Goal: Task Accomplishment & Management: Find specific page/section

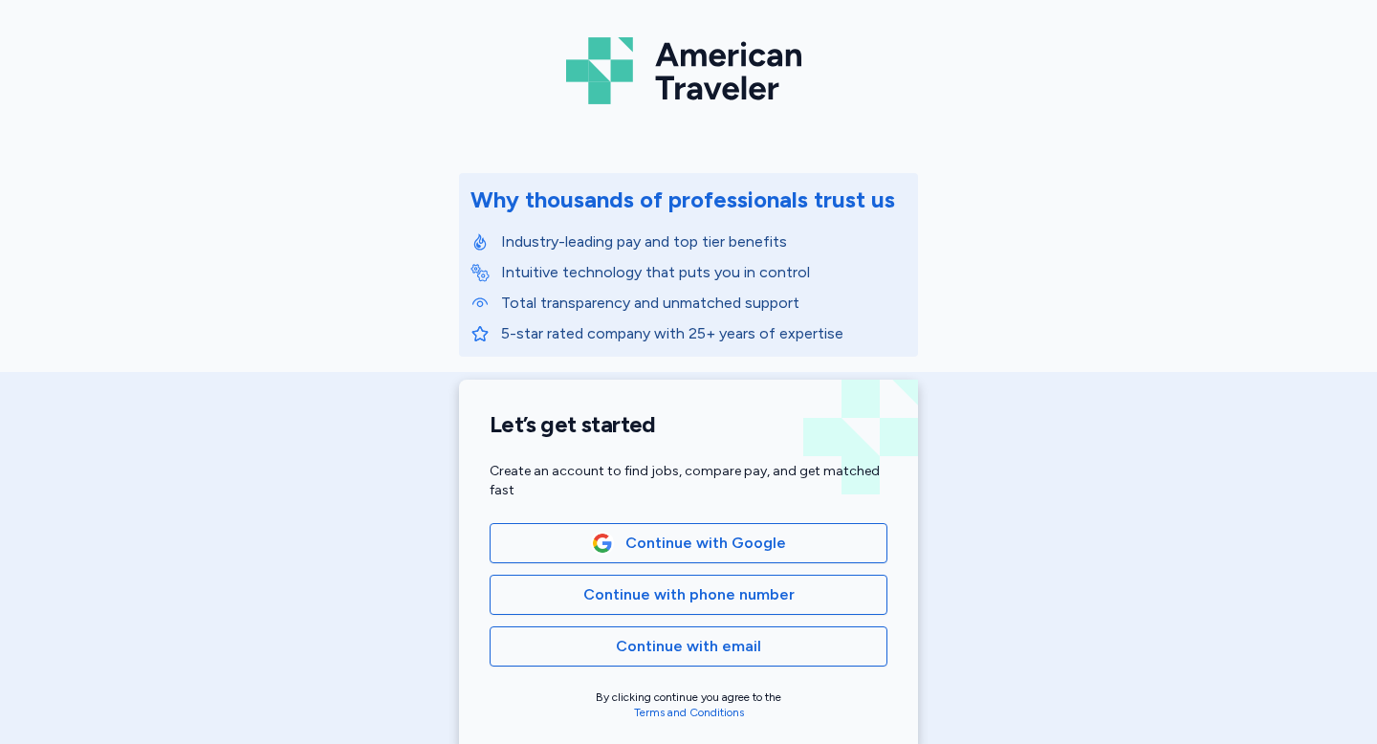
scroll to position [111, 0]
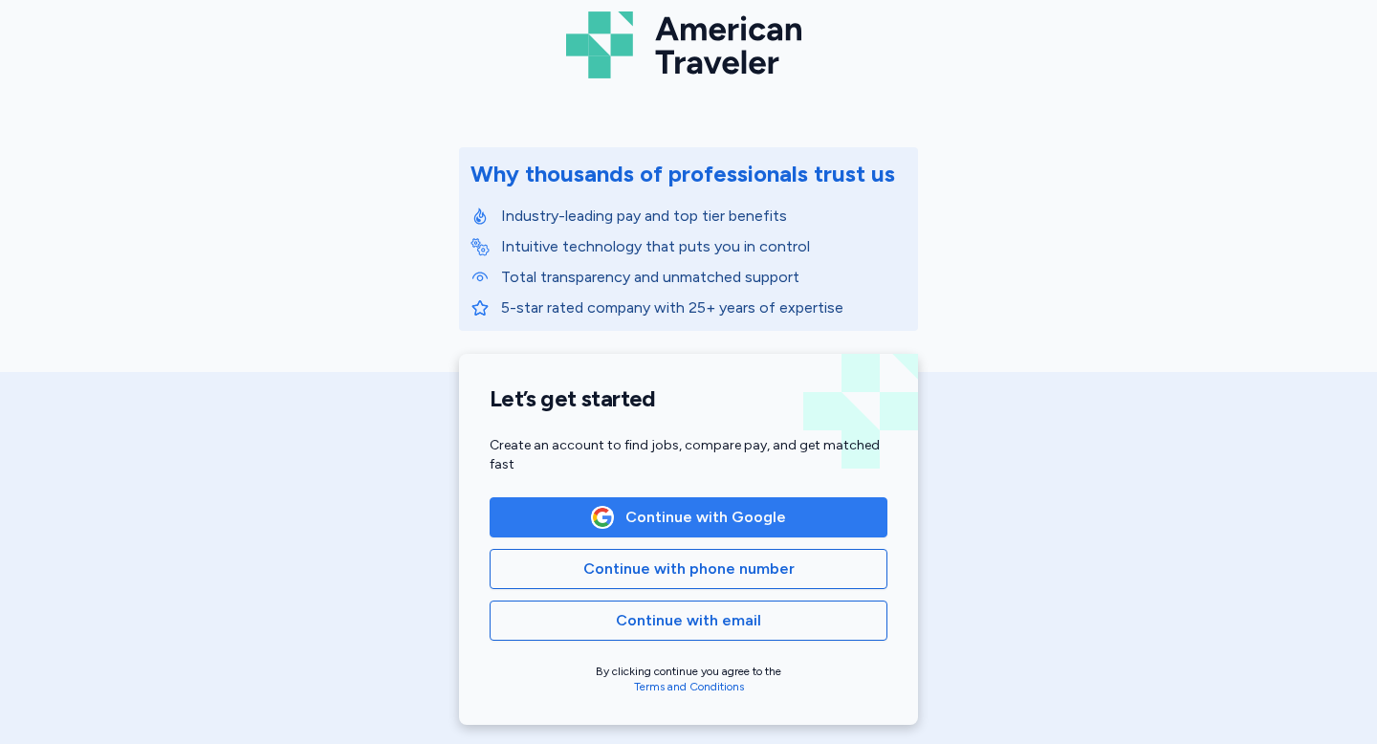
click at [602, 515] on img "button" at bounding box center [602, 517] width 21 height 21
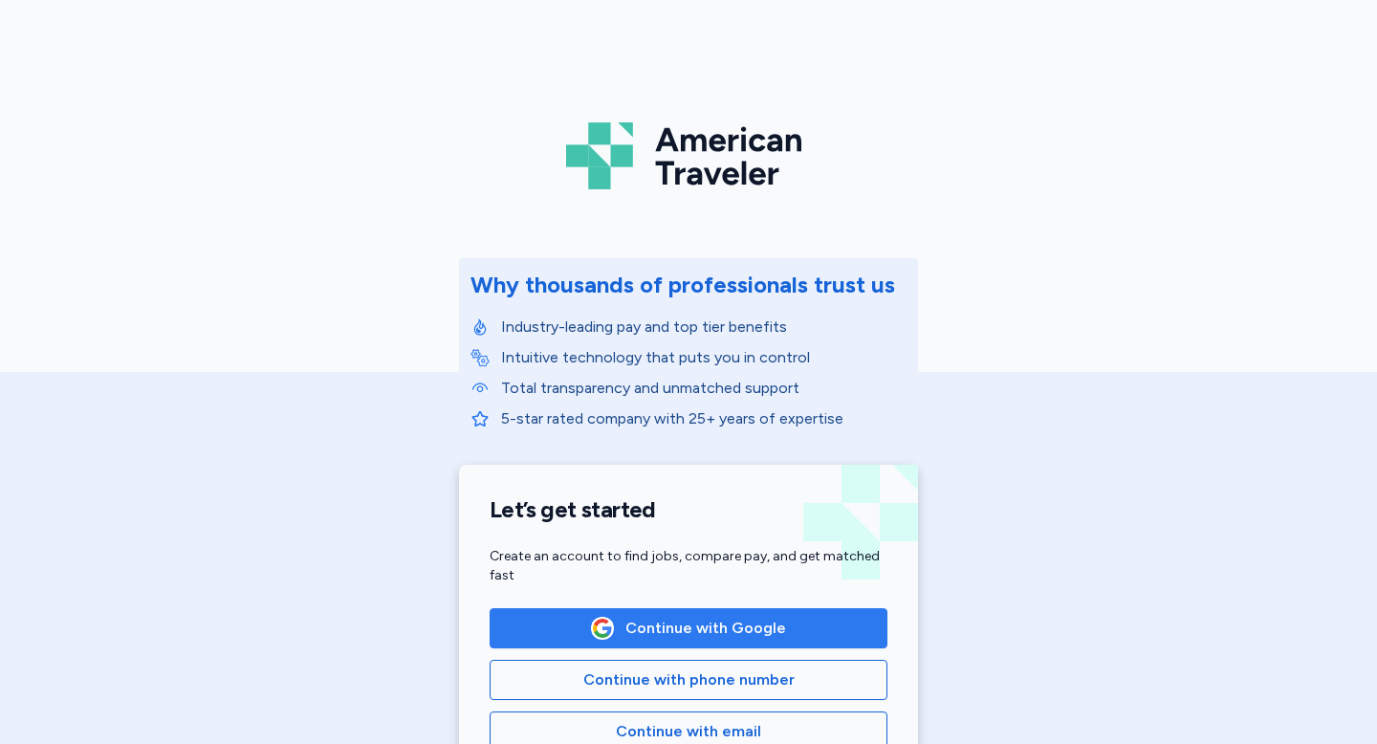
click at [660, 629] on span "Continue with Google" at bounding box center [706, 628] width 161 height 23
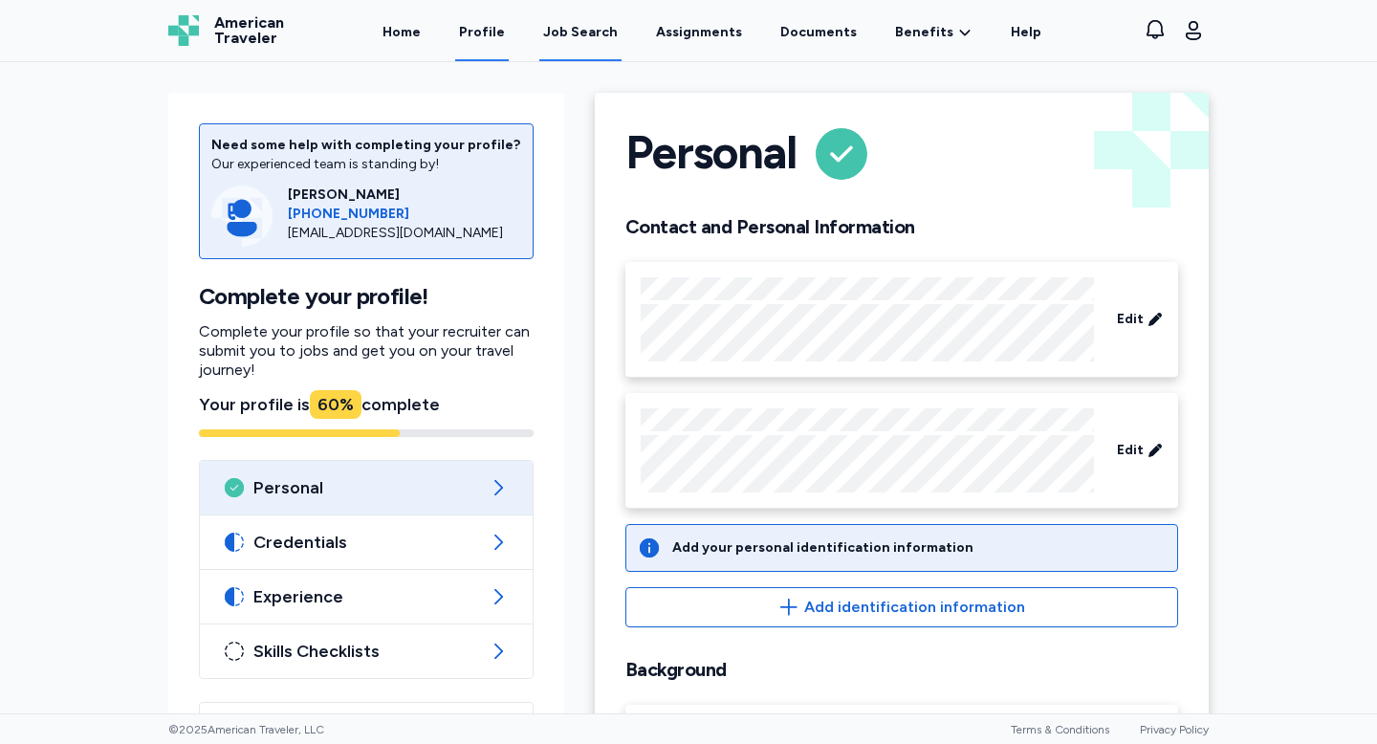
click at [601, 29] on div "Job Search" at bounding box center [580, 32] width 75 height 19
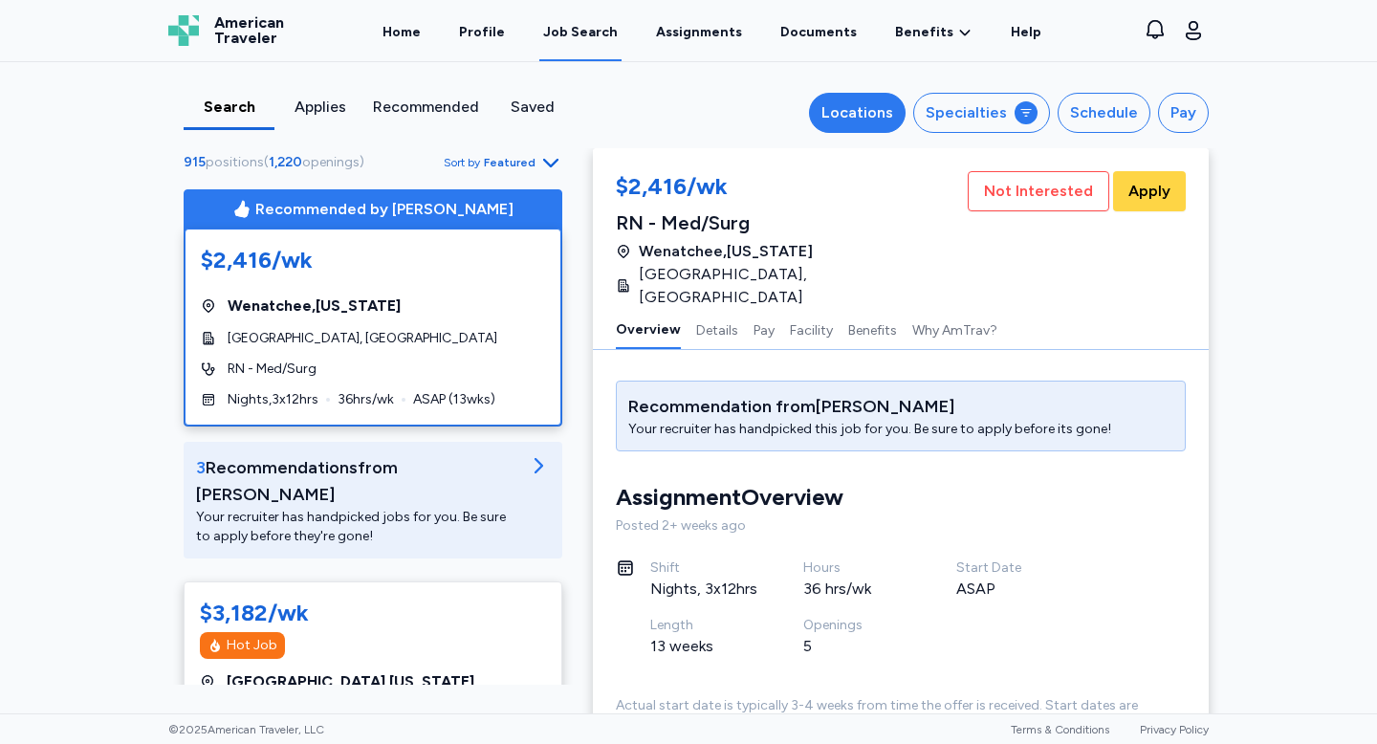
click at [896, 99] on button "Locations" at bounding box center [857, 113] width 97 height 40
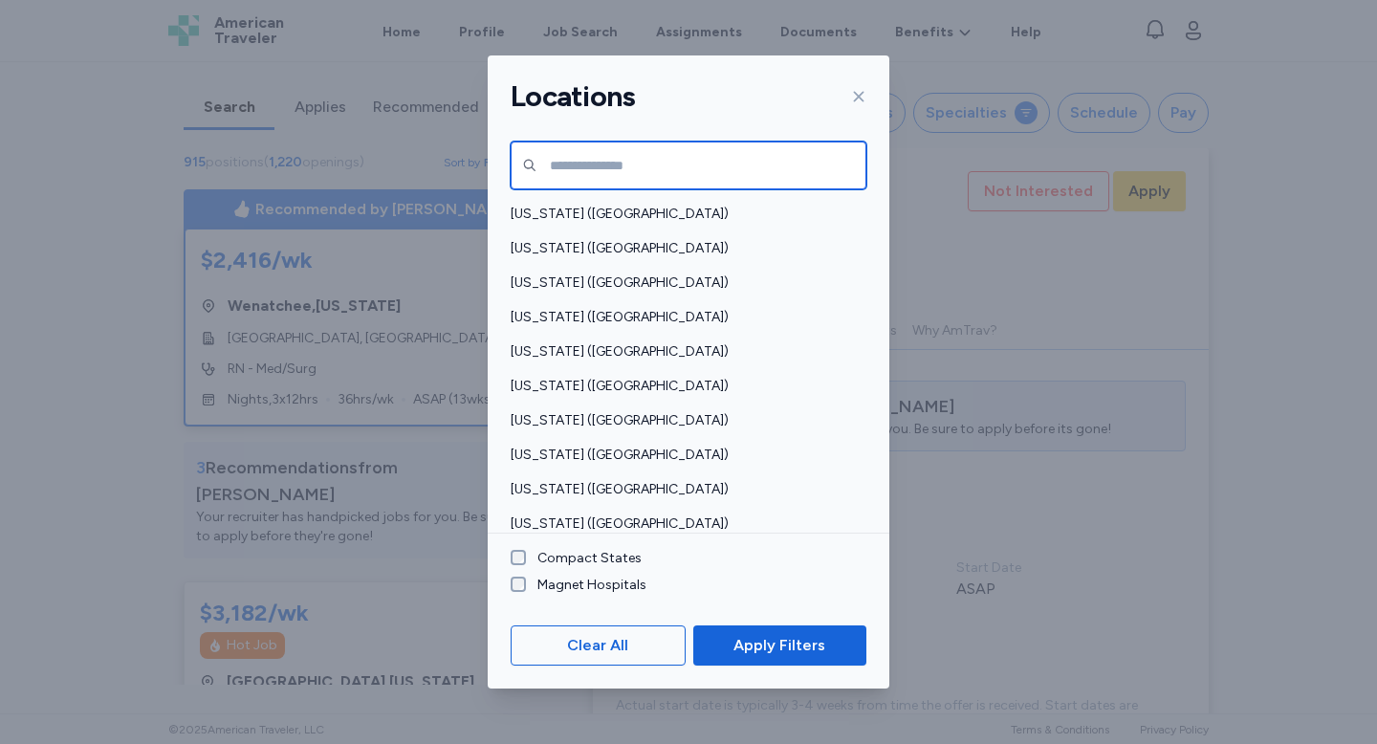
click at [718, 170] on input "text" at bounding box center [689, 166] width 356 height 48
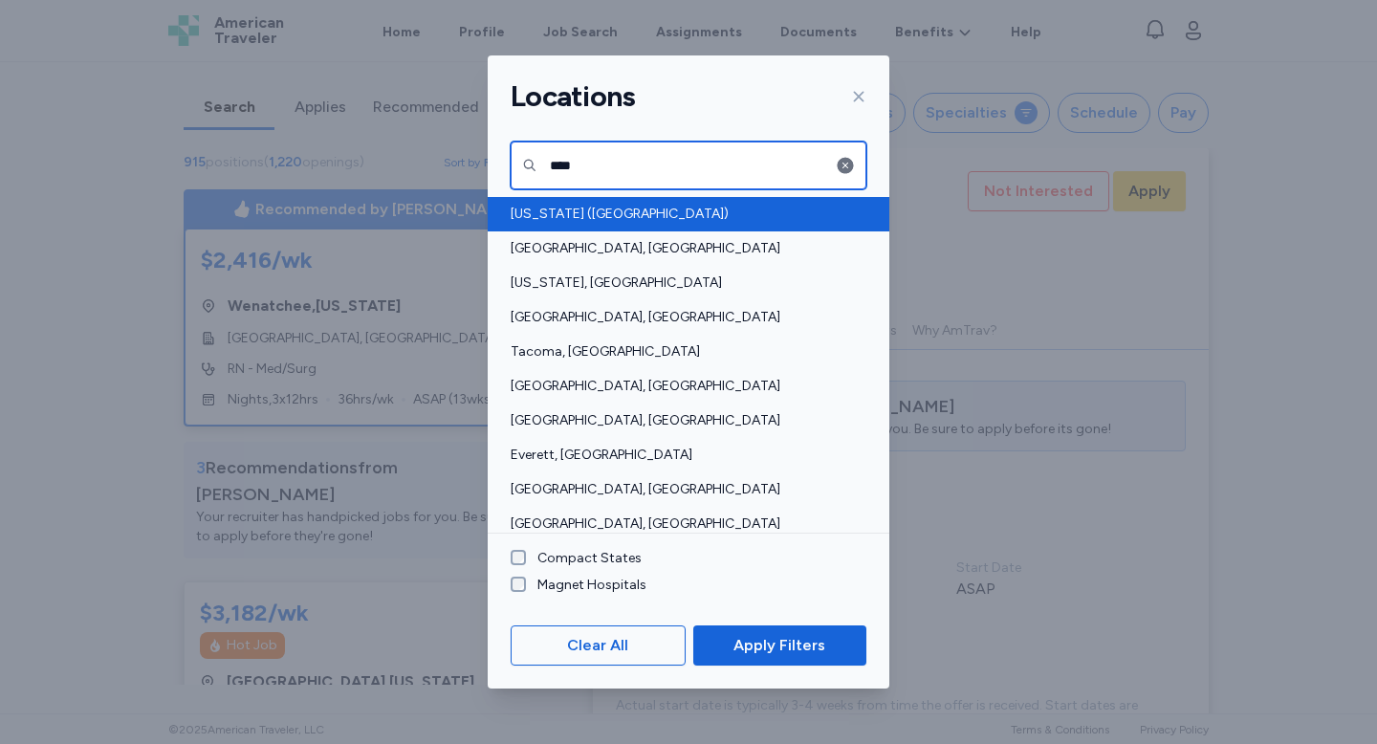
type input "****"
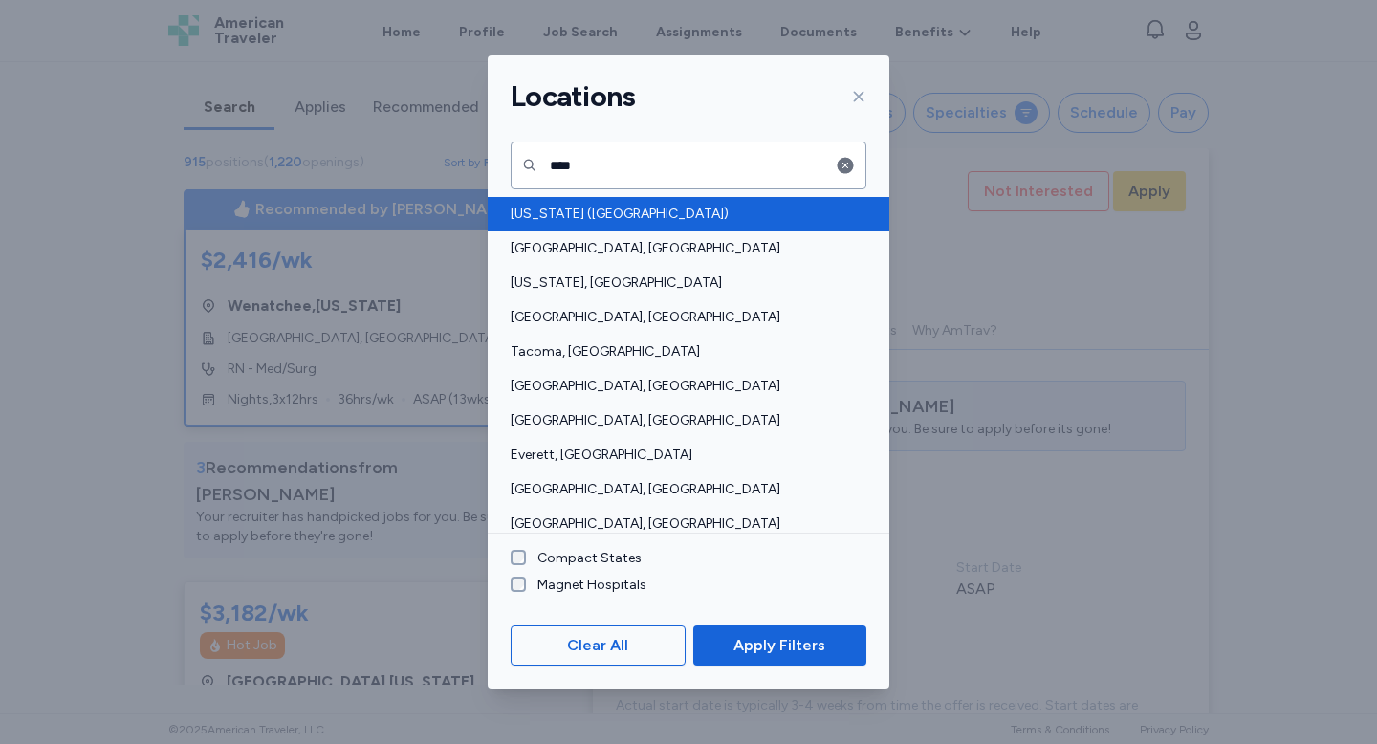
click at [637, 212] on span "Washington (WA)" at bounding box center [683, 214] width 344 height 19
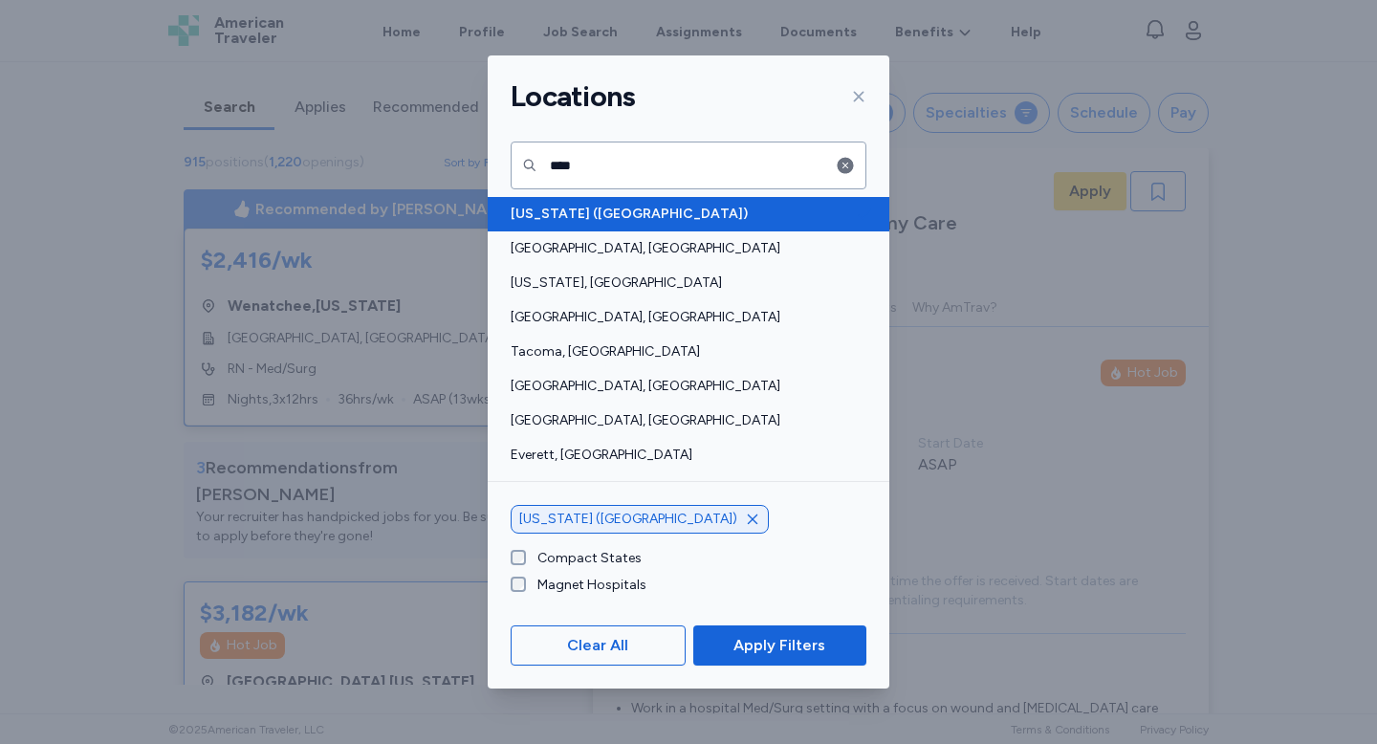
scroll to position [2, 0]
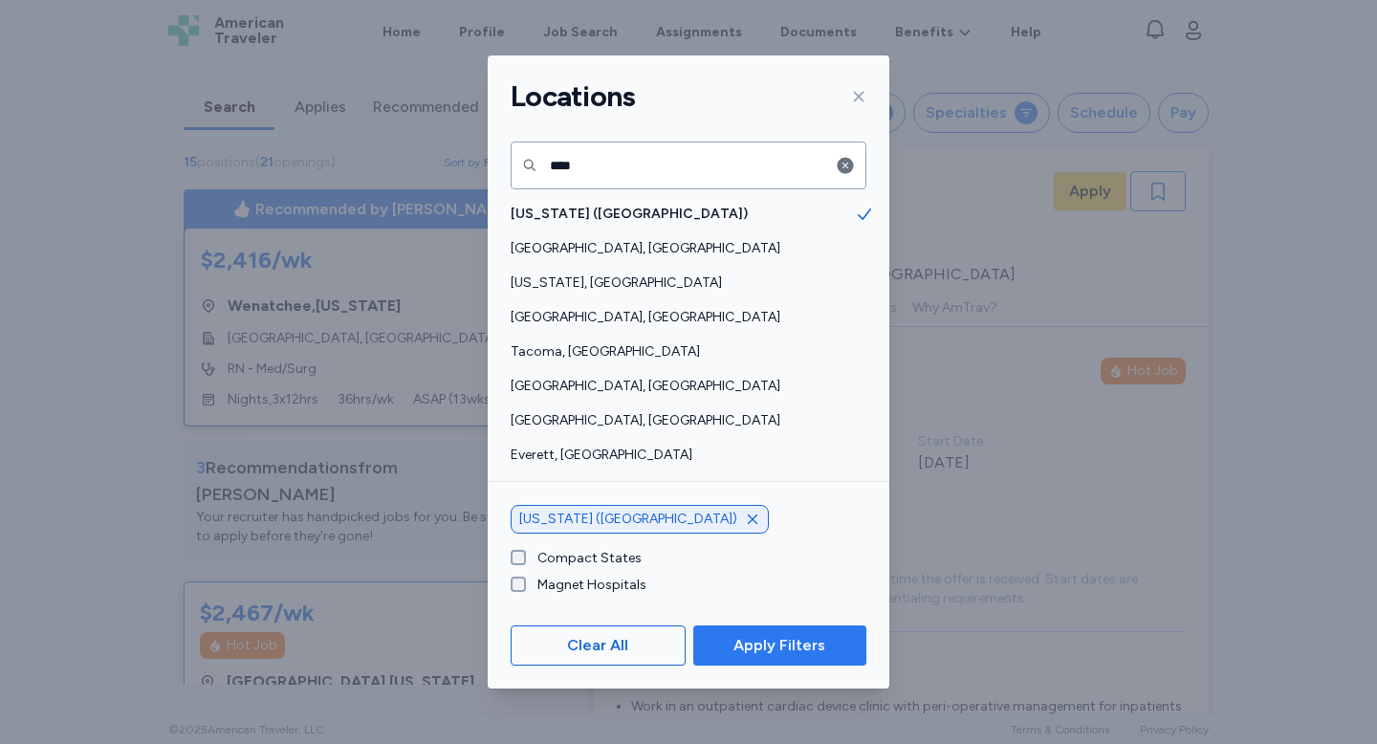
click at [738, 643] on span "Apply Filters" at bounding box center [780, 645] width 92 height 23
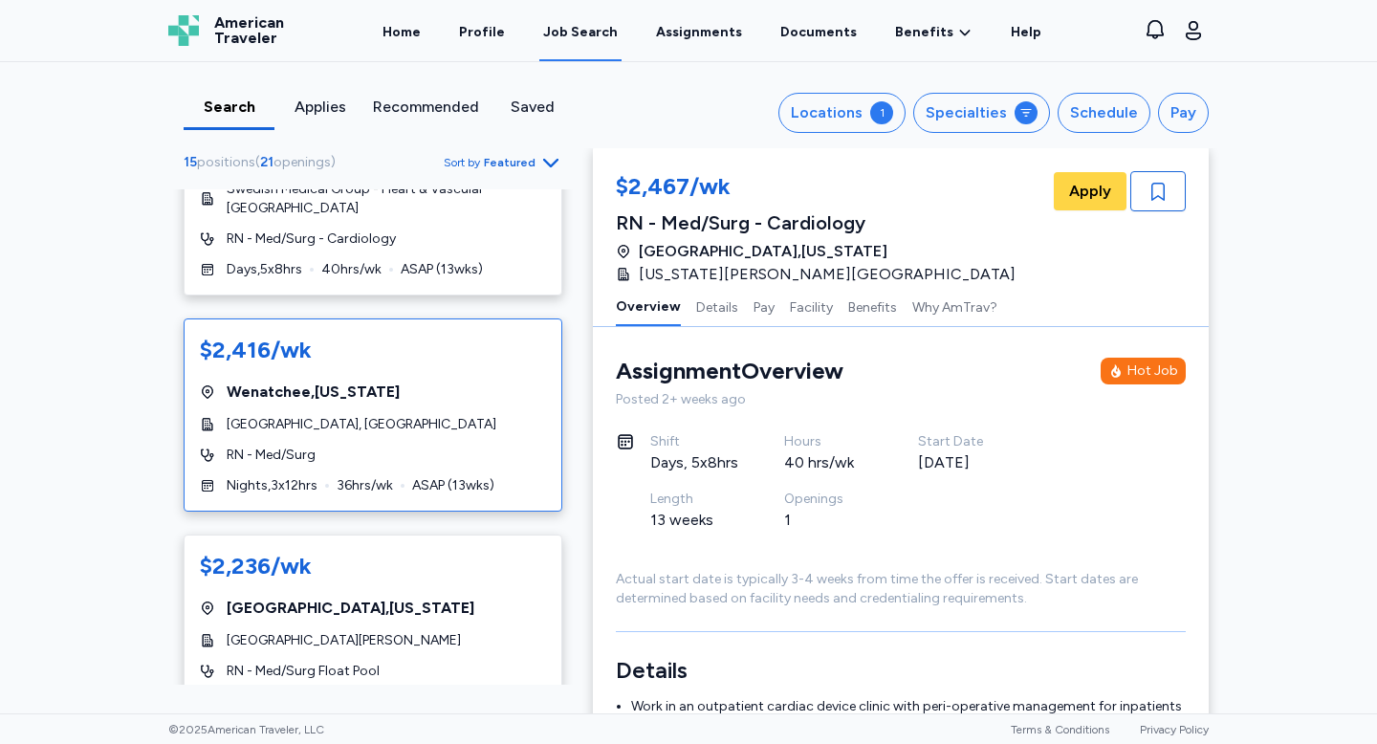
scroll to position [1690, 0]
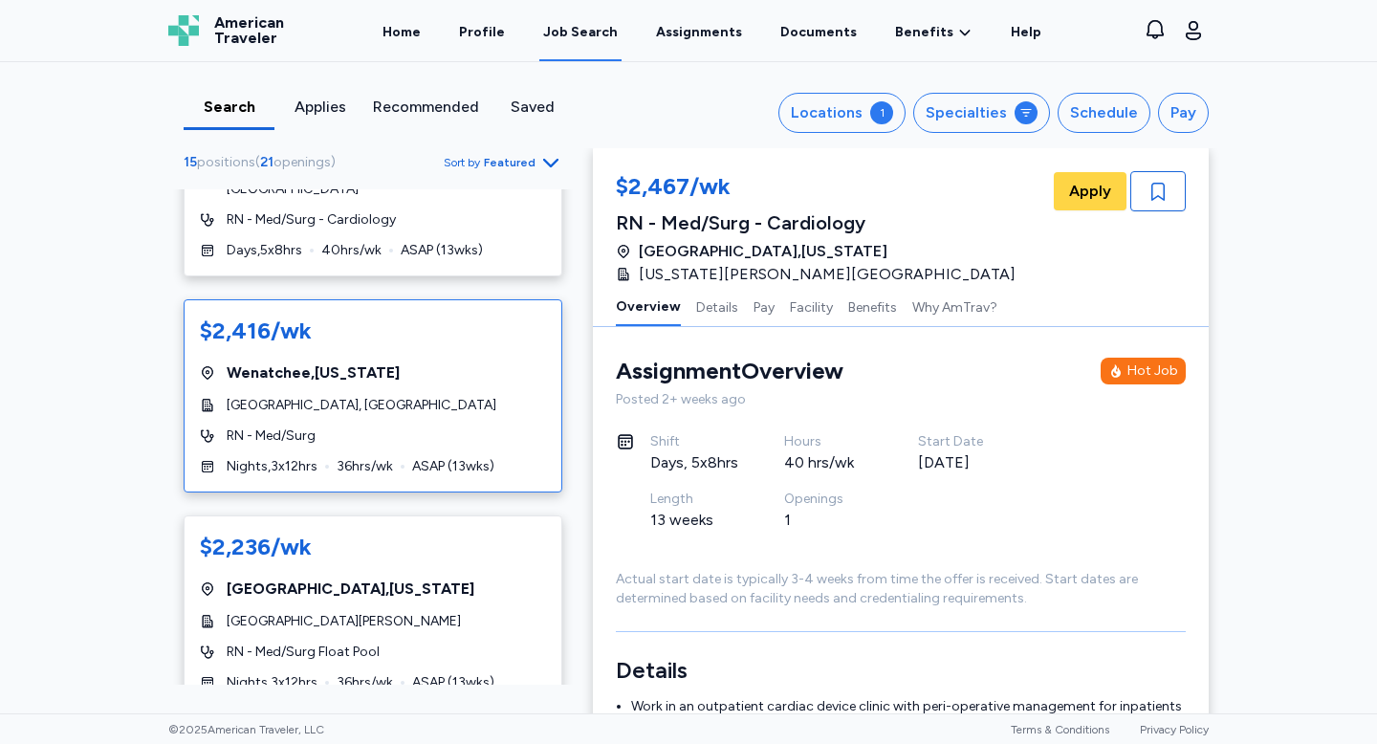
click at [402, 396] on span "Confluence Health Hospital, Central Campus" at bounding box center [362, 405] width 270 height 19
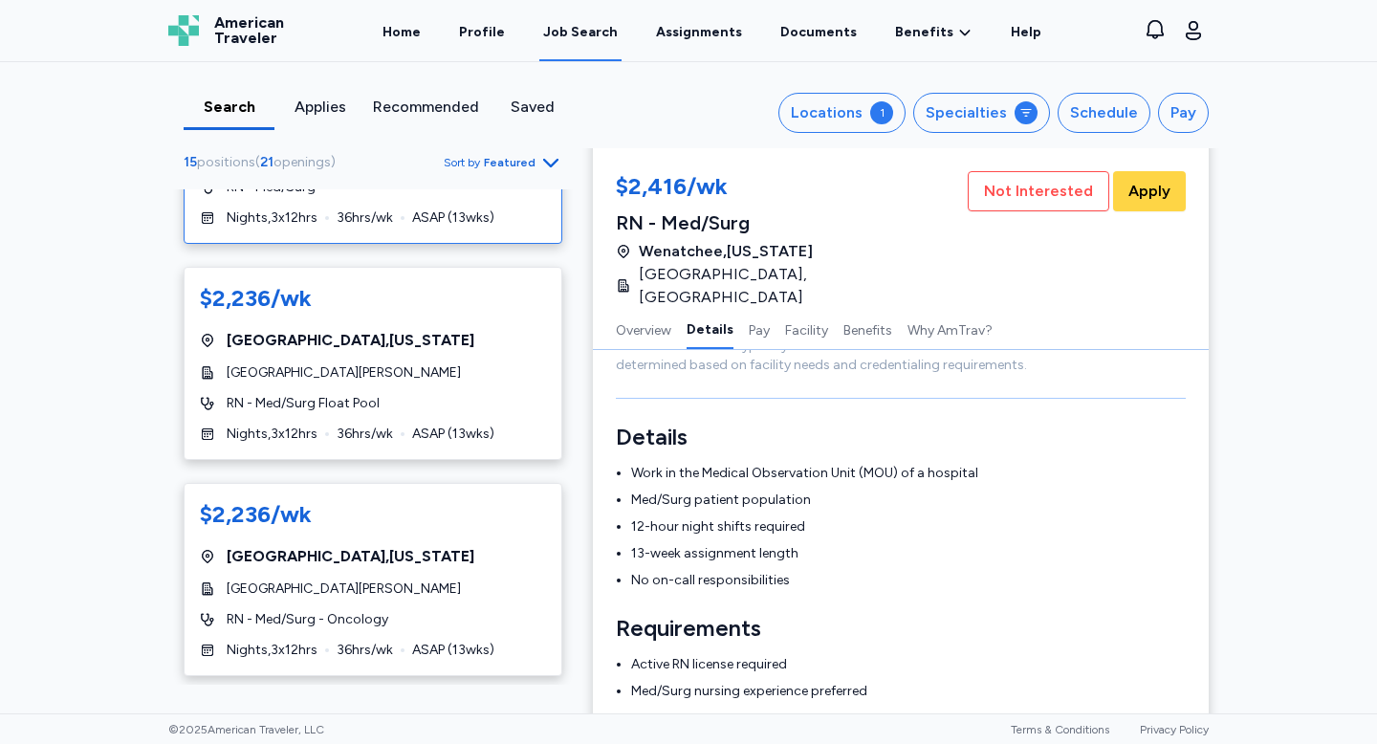
scroll to position [1938, 0]
click at [494, 395] on div "RN - Med/Surg Float Pool" at bounding box center [373, 404] width 346 height 19
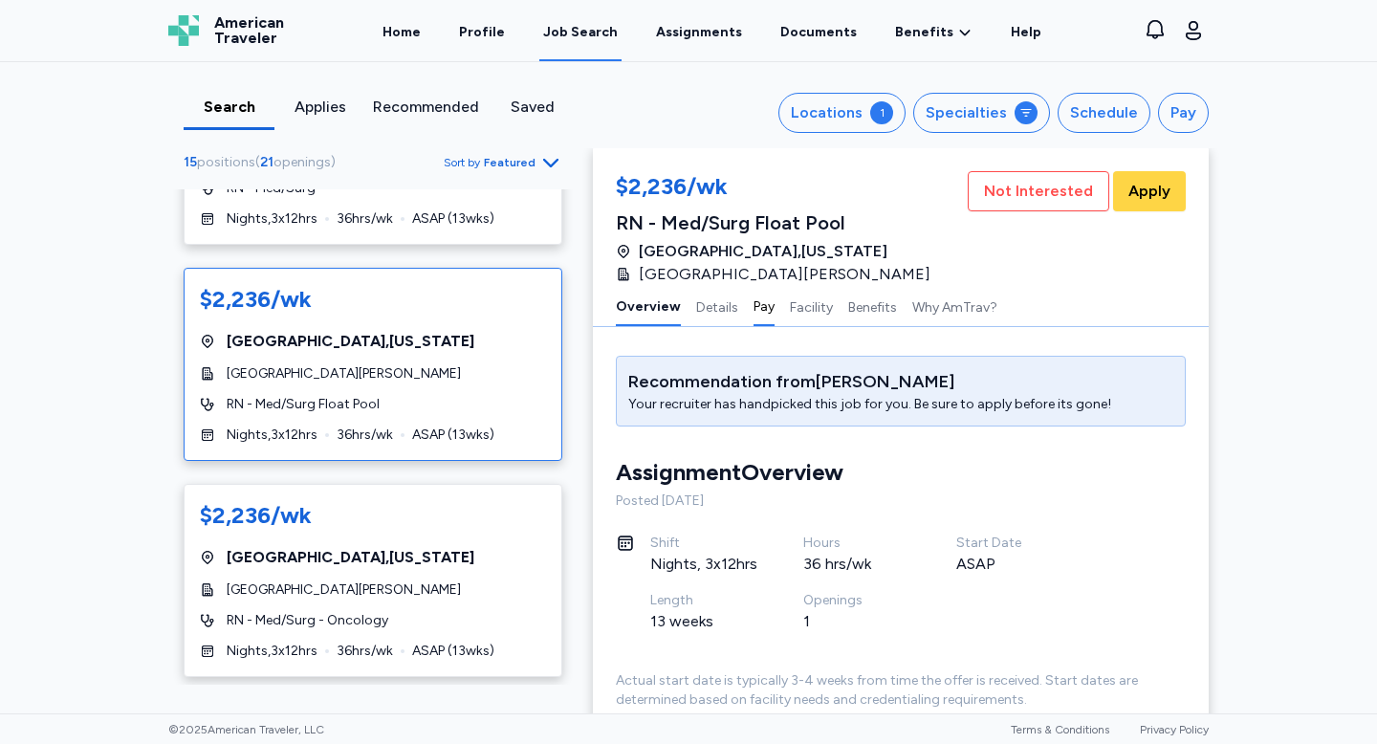
click at [758, 309] on button "Pay" at bounding box center [764, 306] width 21 height 40
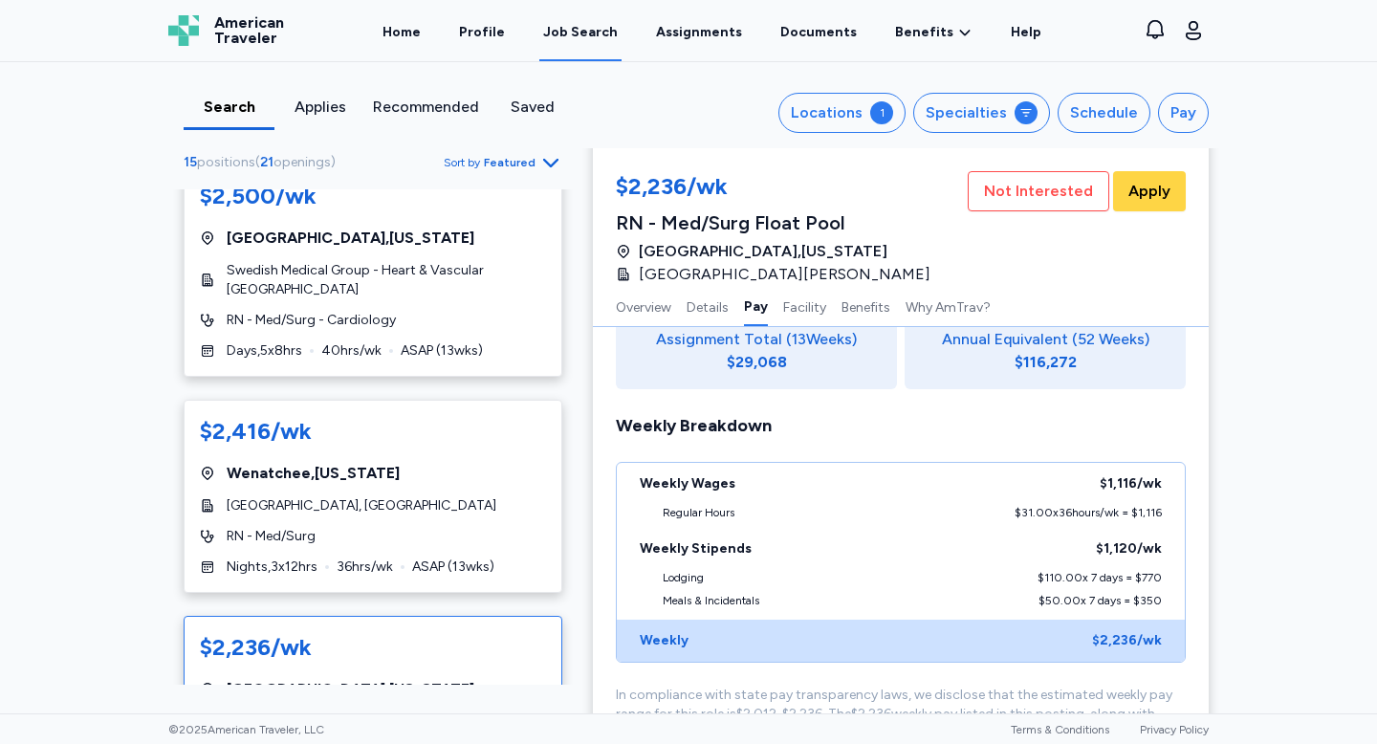
scroll to position [1600, 0]
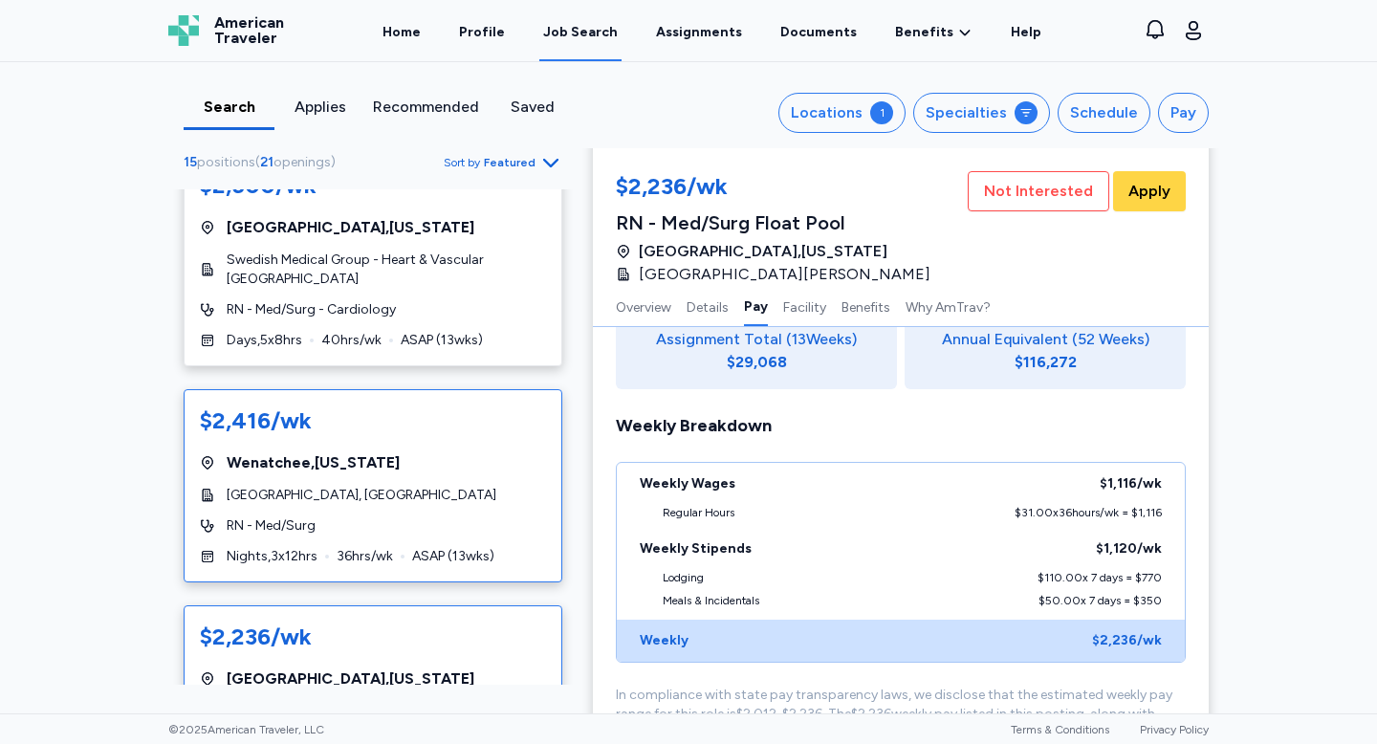
click at [385, 486] on span "Confluence Health Hospital, Central Campus" at bounding box center [362, 495] width 270 height 19
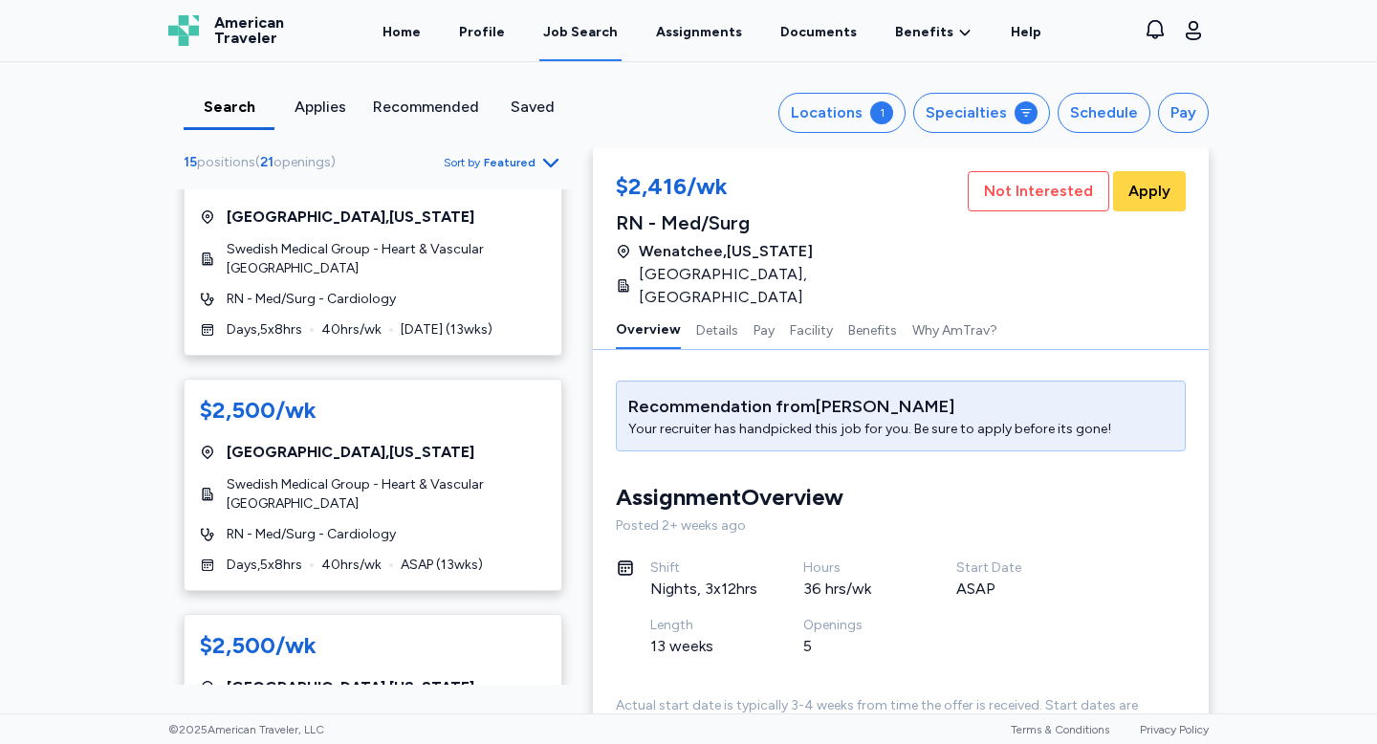
scroll to position [1128, 0]
